Goal: Task Accomplishment & Management: Complete application form

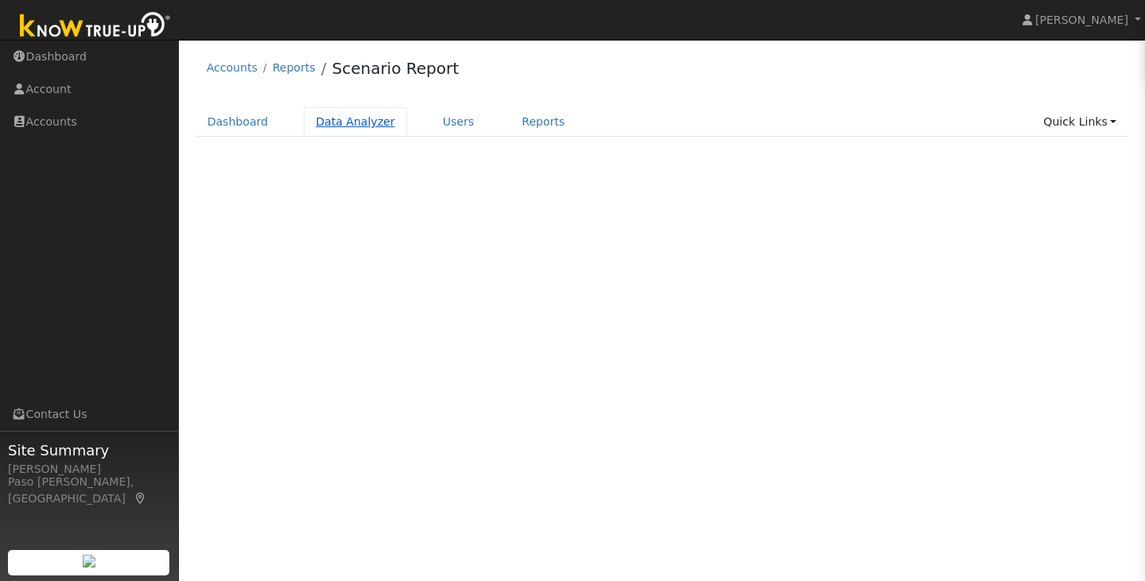
click at [324, 128] on link "Data Analyzer" at bounding box center [355, 121] width 103 height 29
click at [236, 133] on link "Dashboard" at bounding box center [238, 121] width 85 height 29
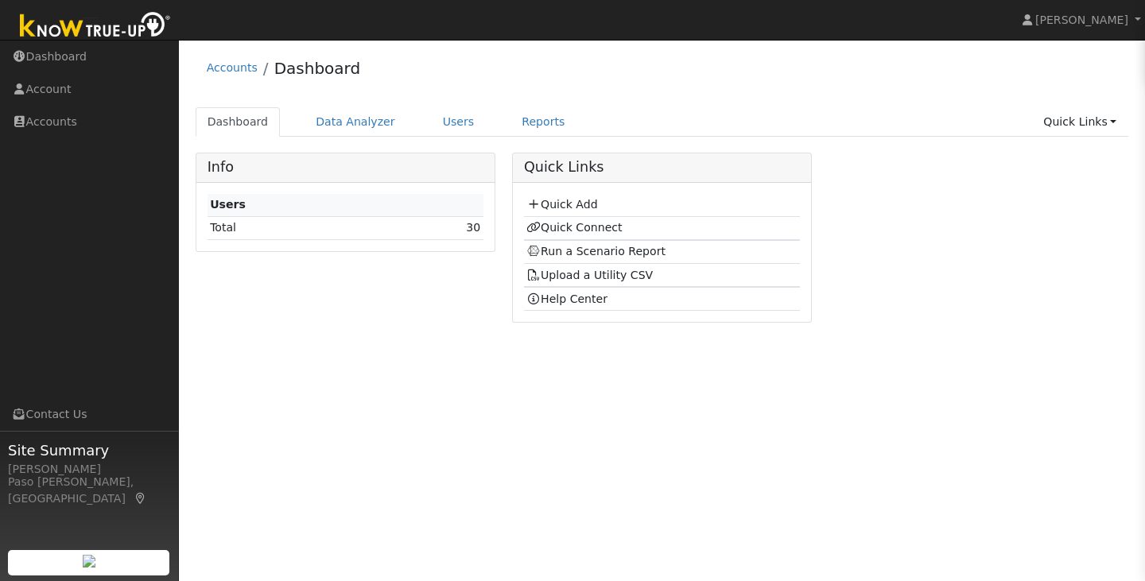
click at [553, 212] on td "Quick Add" at bounding box center [662, 205] width 276 height 23
click at [553, 206] on link "Quick Add" at bounding box center [561, 204] width 71 height 13
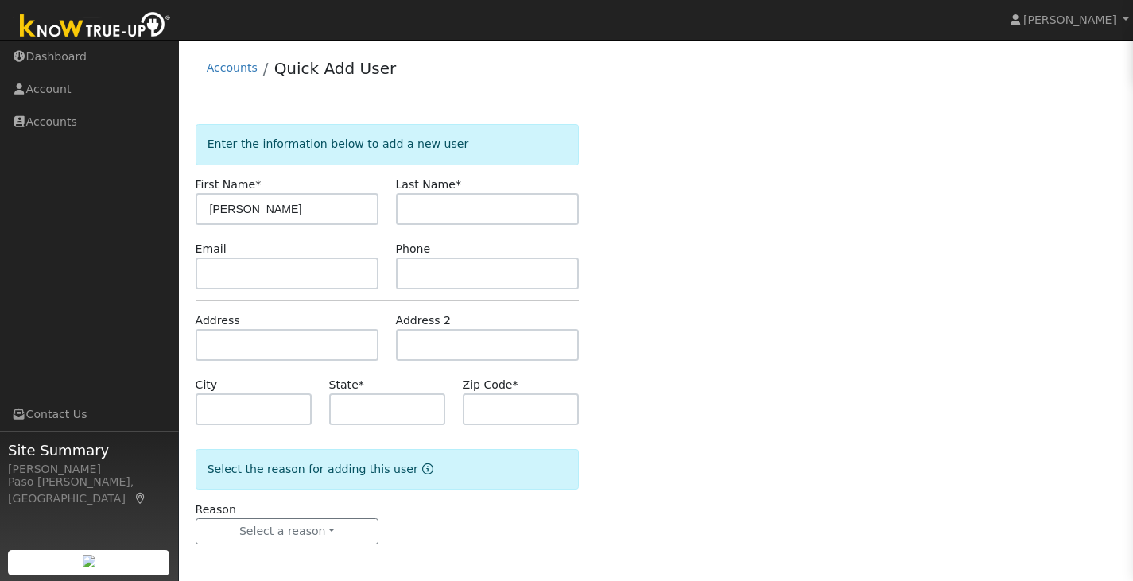
type input "Mason"
click at [486, 213] on input "text" at bounding box center [488, 209] width 184 height 32
type input "Highland"
click at [433, 409] on input "text" at bounding box center [387, 410] width 117 height 32
type input "CA"
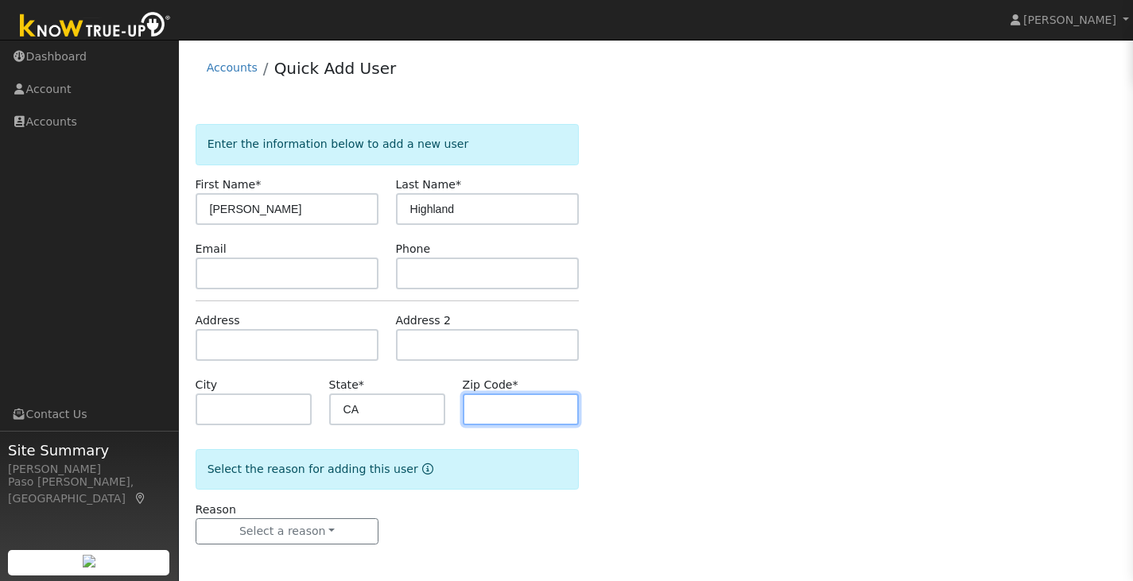
click at [484, 406] on input "text" at bounding box center [521, 410] width 117 height 32
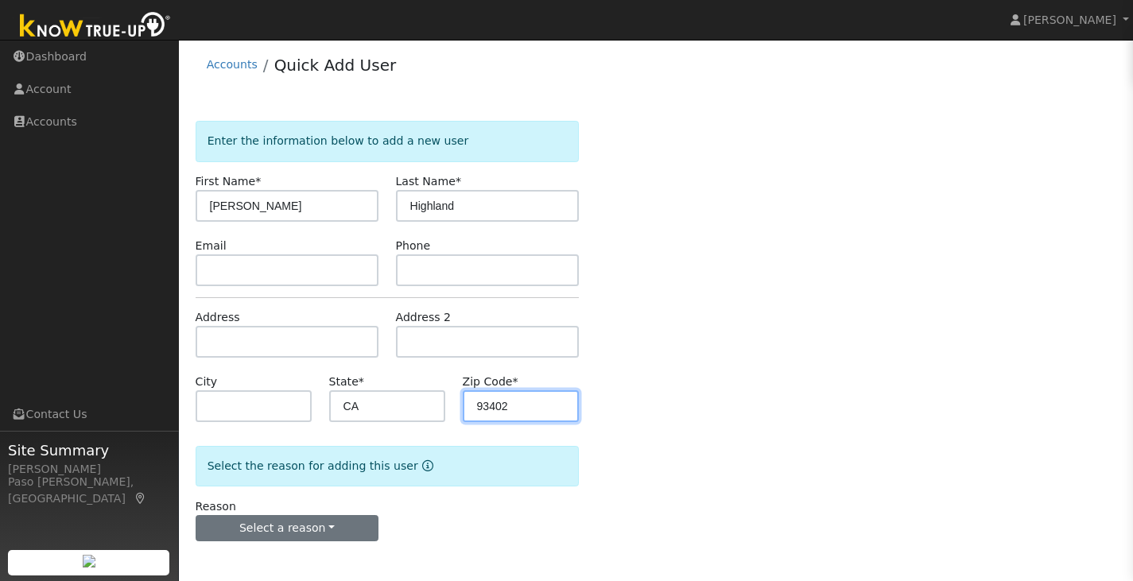
type input "93402"
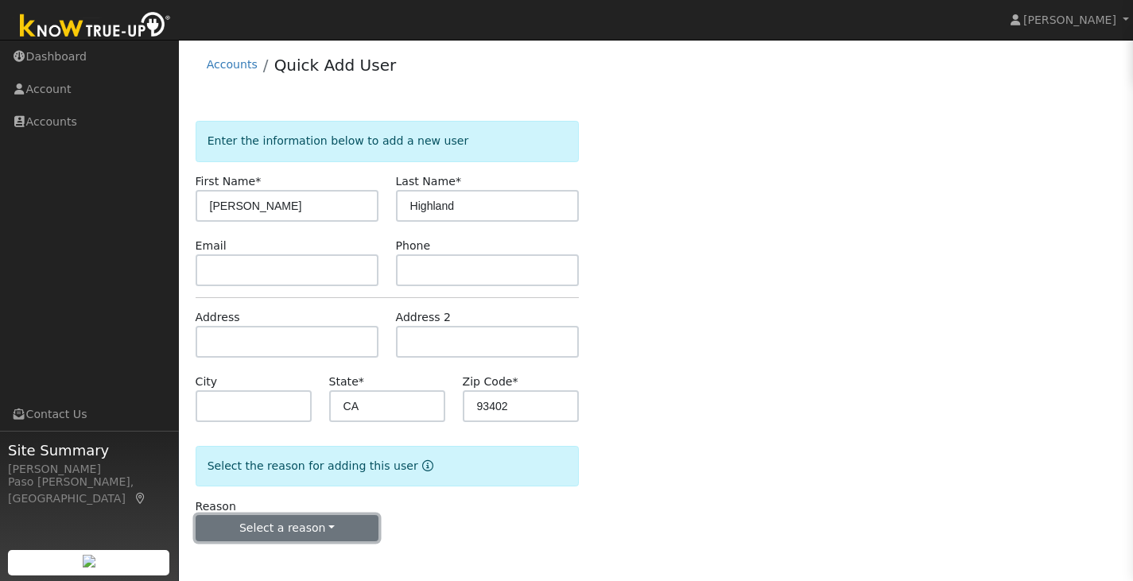
click at [289, 533] on button "Select a reason" at bounding box center [288, 528] width 184 height 27
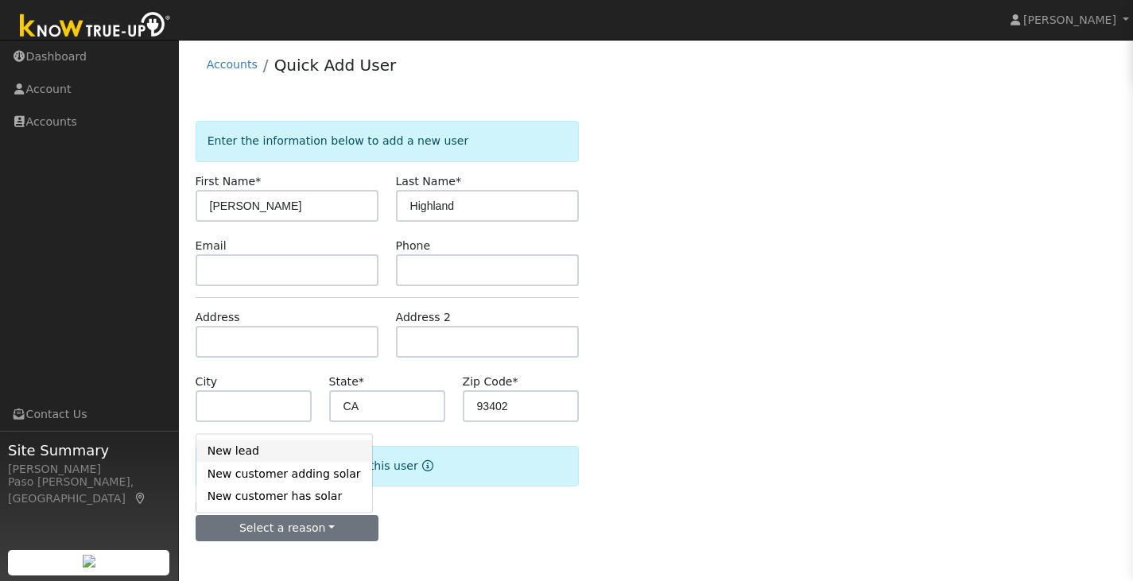
click at [260, 459] on link "New lead" at bounding box center [284, 451] width 176 height 22
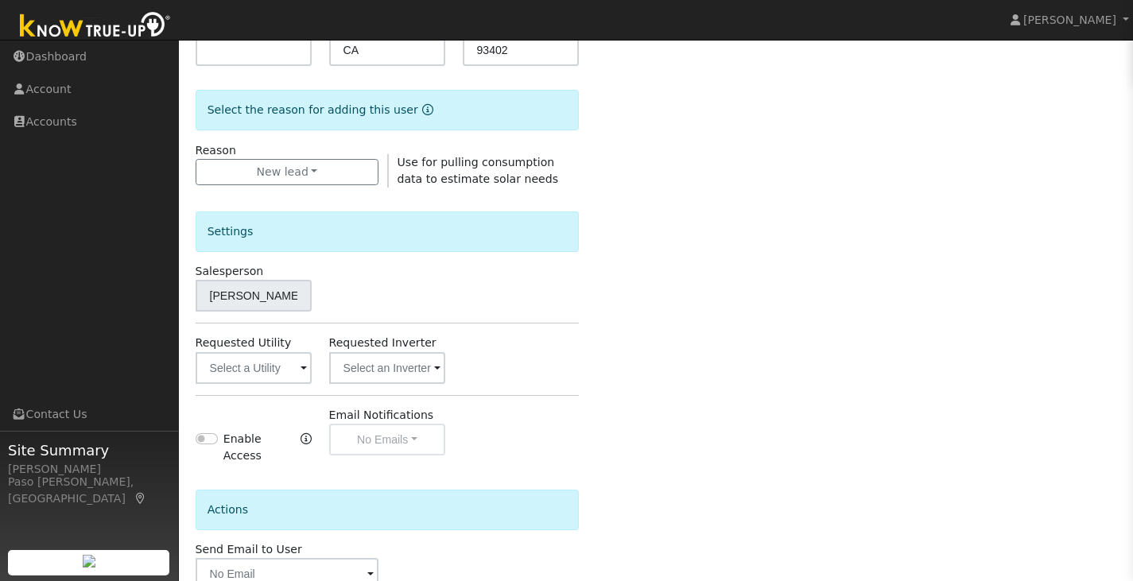
scroll to position [448, 0]
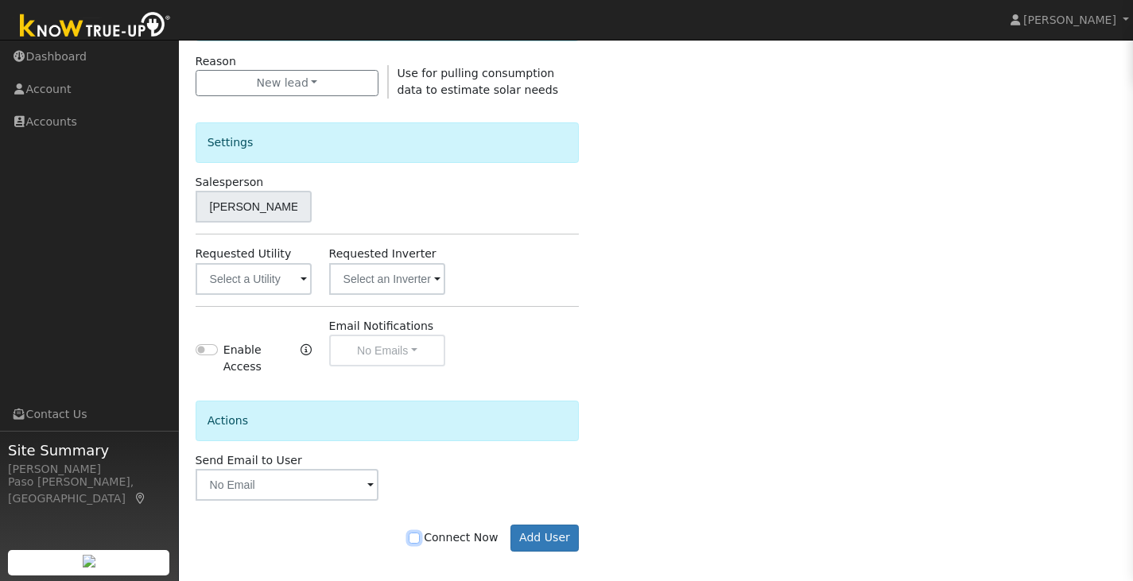
click at [420, 533] on input "Connect Now" at bounding box center [414, 538] width 11 height 11
checkbox input "true"
click at [531, 525] on button "Add User" at bounding box center [544, 538] width 69 height 27
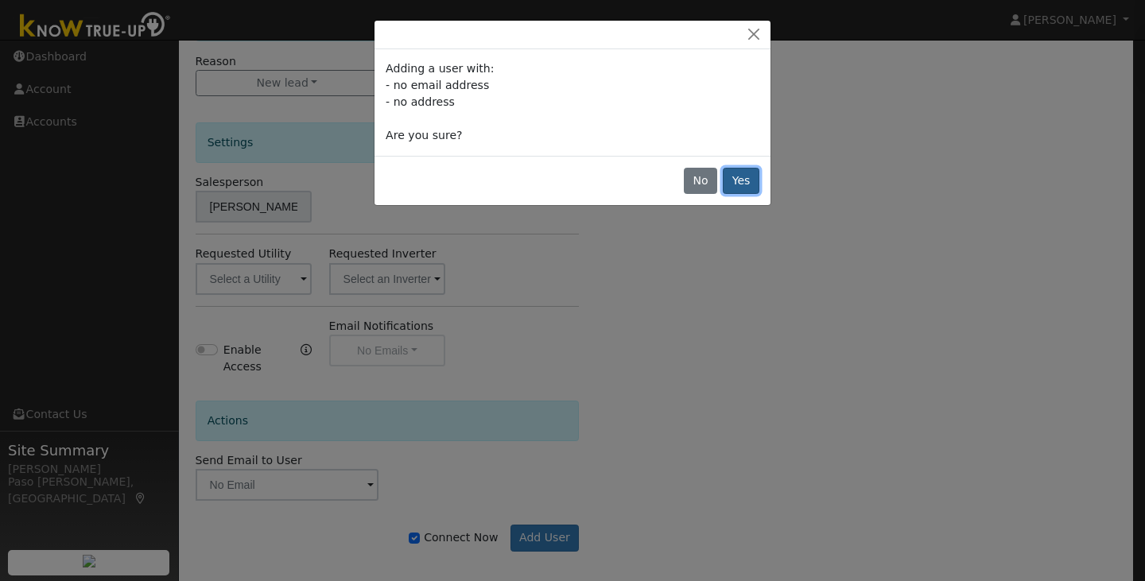
click at [740, 173] on button "Yes" at bounding box center [741, 181] width 37 height 27
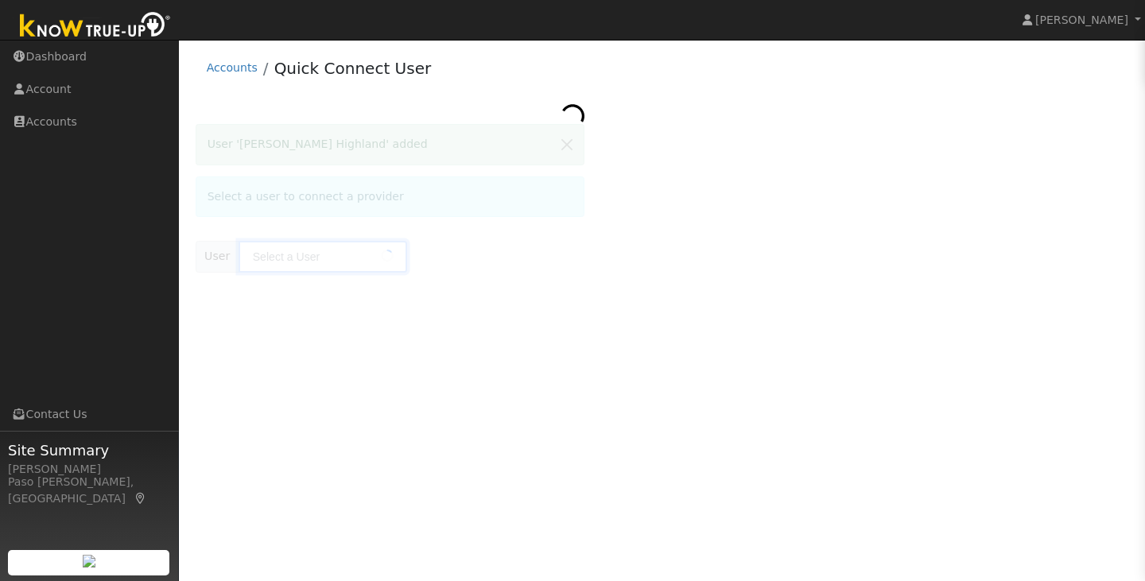
type input "Mason Highland"
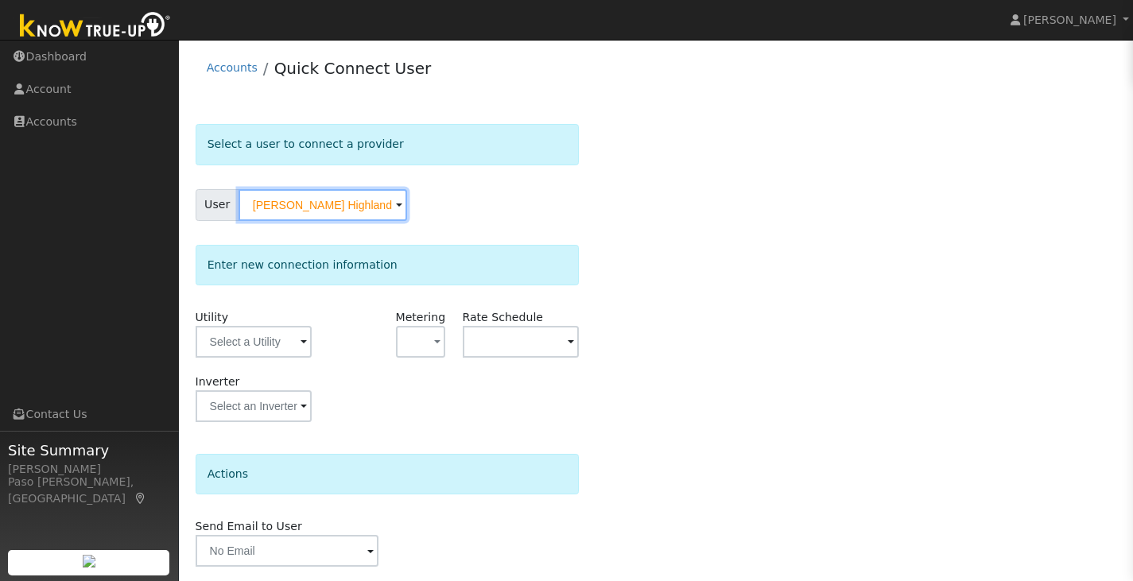
scroll to position [52, 0]
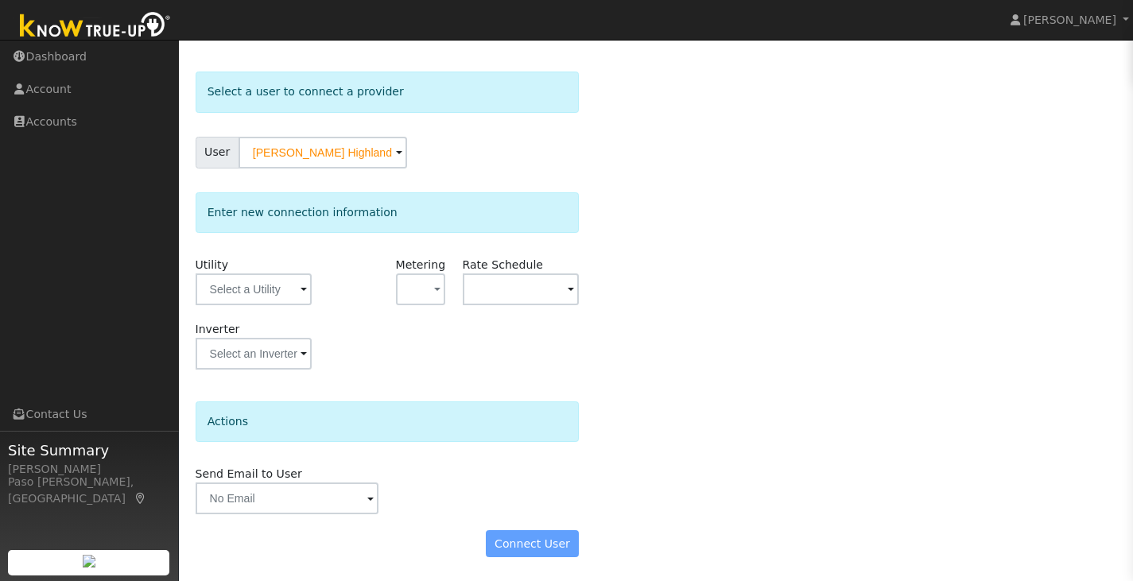
click at [513, 547] on div "Connect User" at bounding box center [387, 543] width 401 height 27
click at [266, 303] on input "text" at bounding box center [254, 290] width 117 height 32
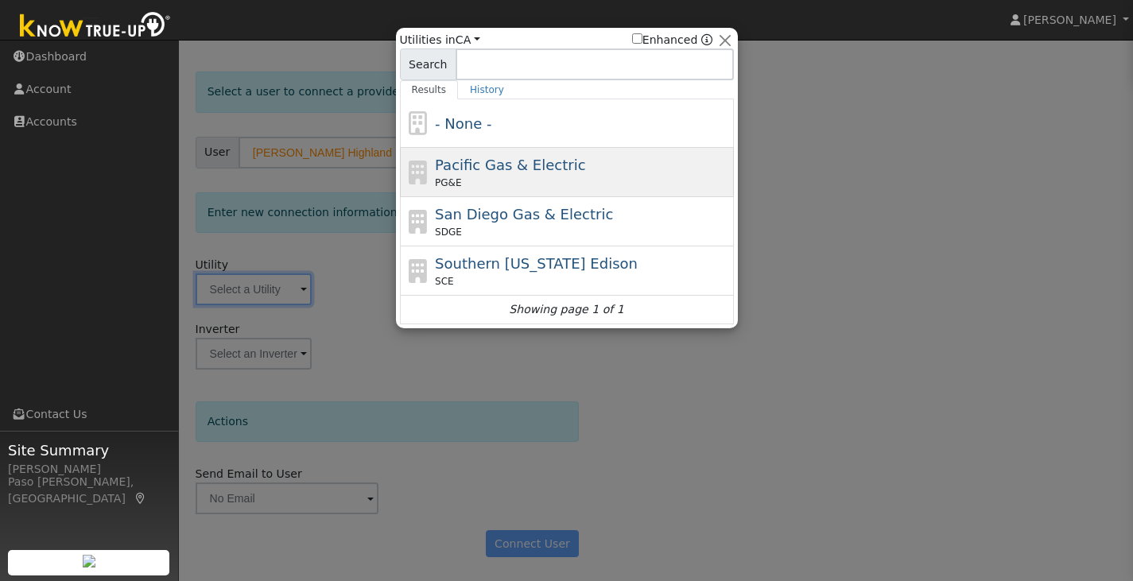
click at [458, 172] on span "Pacific Gas & Electric" at bounding box center [510, 165] width 150 height 17
type input "PG&E"
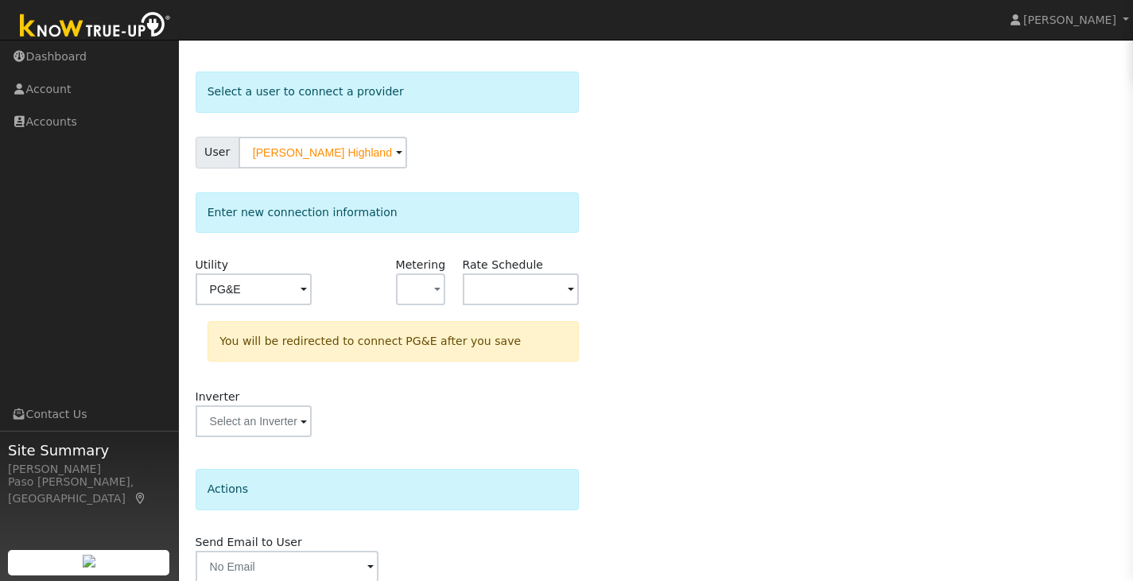
scroll to position [120, 0]
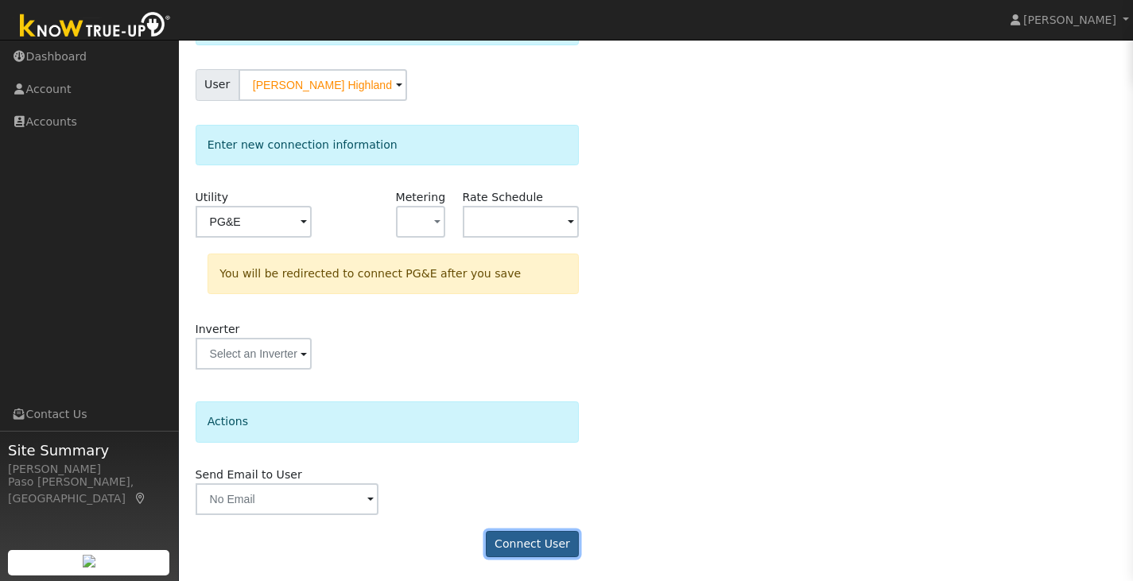
click at [529, 549] on button "Connect User" at bounding box center [533, 544] width 94 height 27
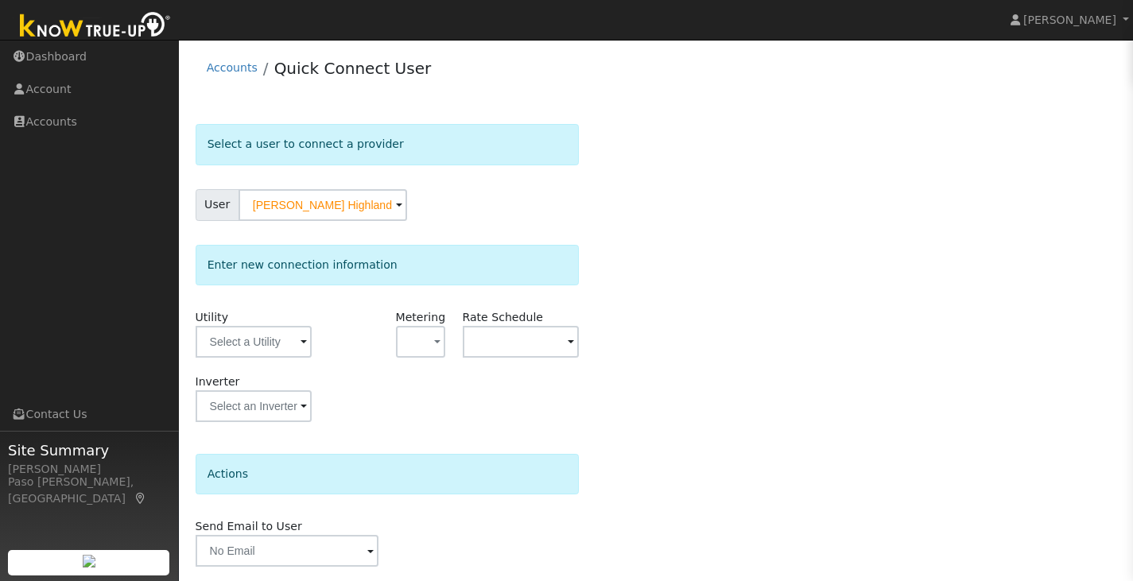
scroll to position [52, 0]
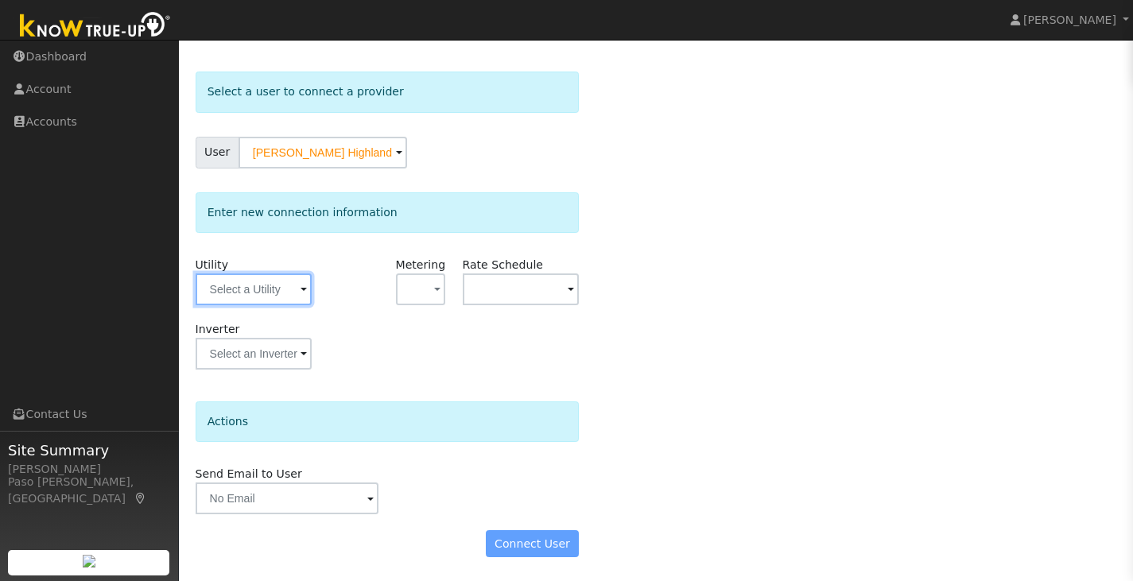
click at [282, 278] on input "text" at bounding box center [254, 290] width 117 height 32
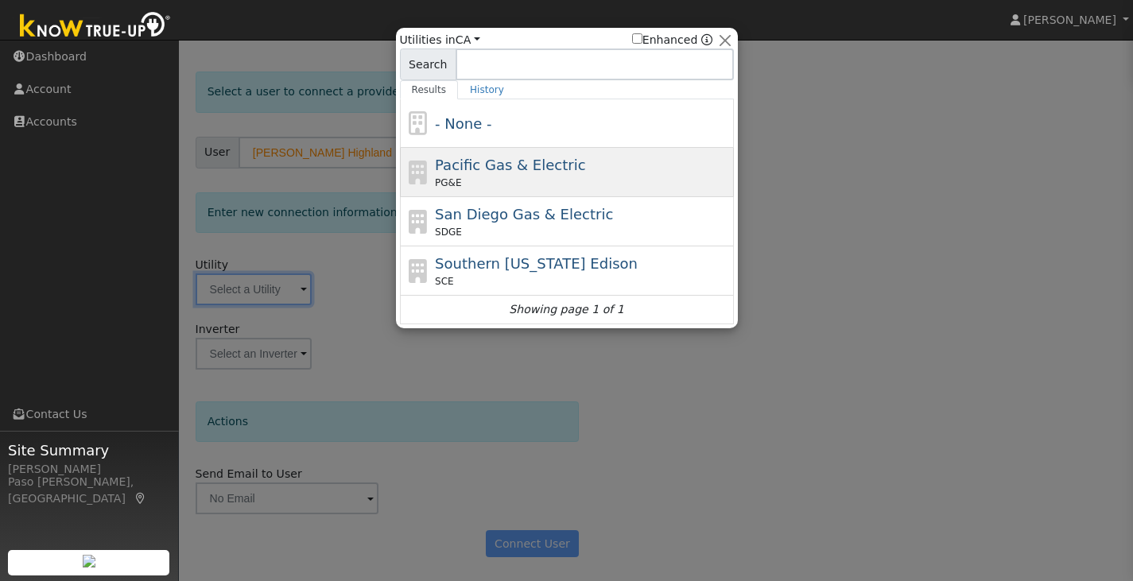
click at [447, 190] on span "PG&E" at bounding box center [448, 183] width 26 height 14
type input "PG&E"
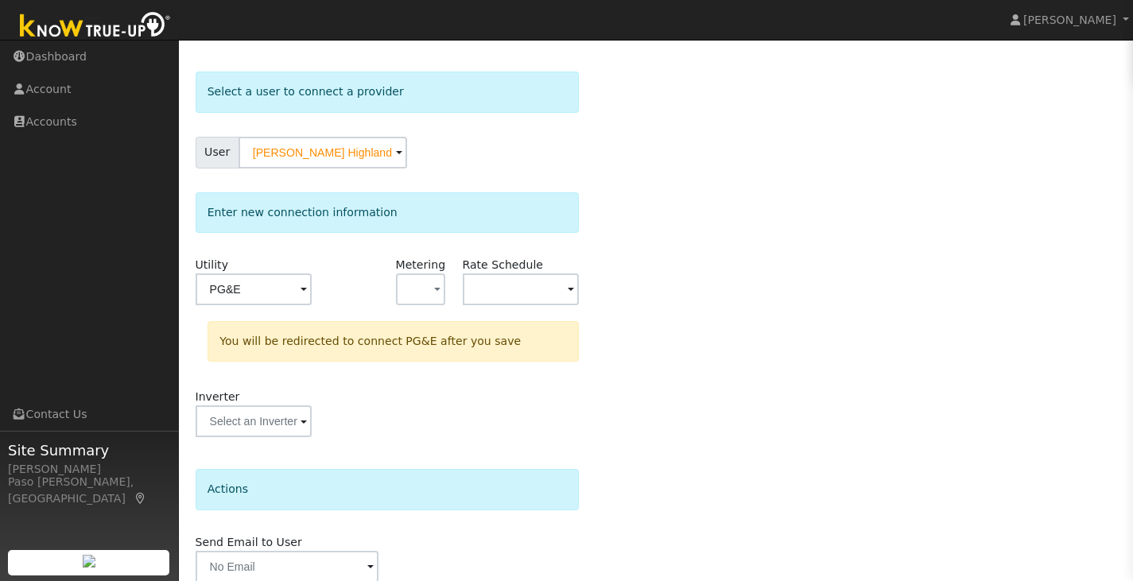
click at [641, 509] on div "Select a user to connect a provider User [PERSON_NAME] Highland Account Default…" at bounding box center [657, 356] width 922 height 569
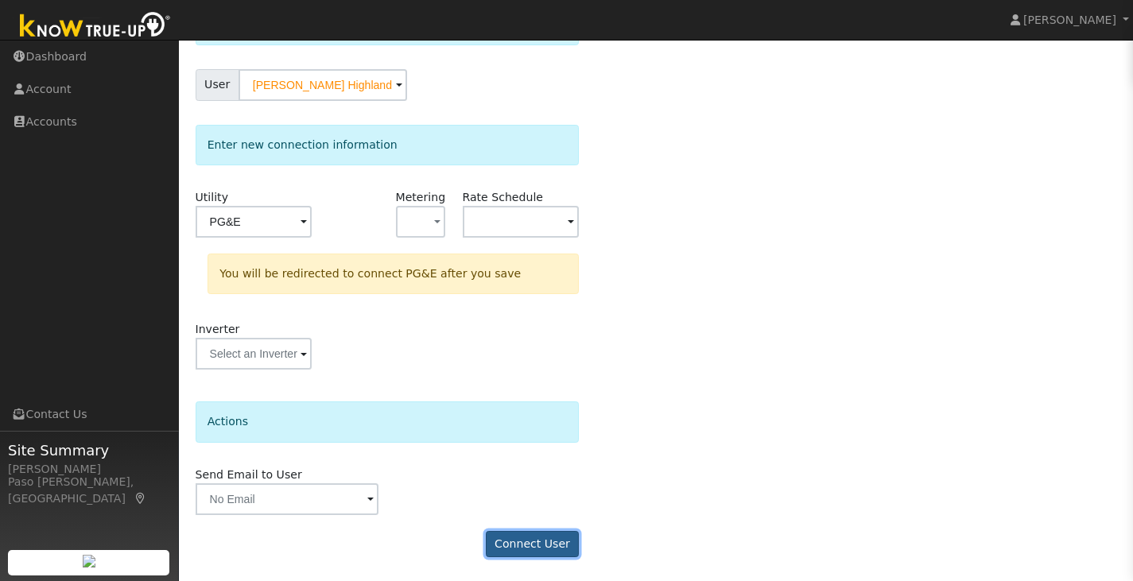
click at [532, 538] on button "Connect User" at bounding box center [533, 544] width 94 height 27
